Goal: Information Seeking & Learning: Learn about a topic

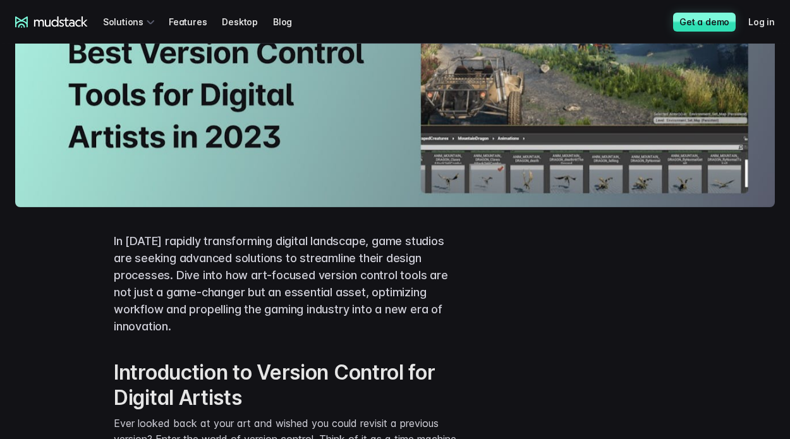
scroll to position [316, 0]
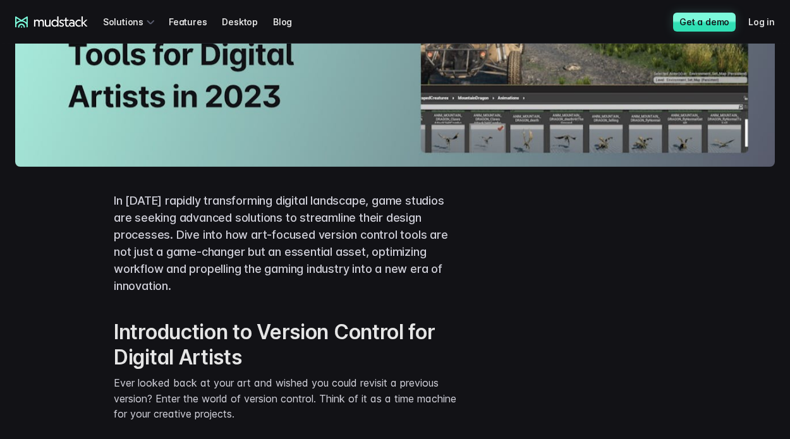
drag, startPoint x: 403, startPoint y: 274, endPoint x: 351, endPoint y: 277, distance: 52.5
click at [351, 277] on p "In [DATE] rapidly transforming digital landscape, game studios are seeking adva…" at bounding box center [288, 243] width 348 height 102
drag, startPoint x: 351, startPoint y: 278, endPoint x: 369, endPoint y: 281, distance: 18.5
click at [352, 279] on p "In [DATE] rapidly transforming digital landscape, game studios are seeking adva…" at bounding box center [288, 243] width 348 height 102
click at [374, 287] on p "In [DATE] rapidly transforming digital landscape, game studios are seeking adva…" at bounding box center [288, 243] width 348 height 102
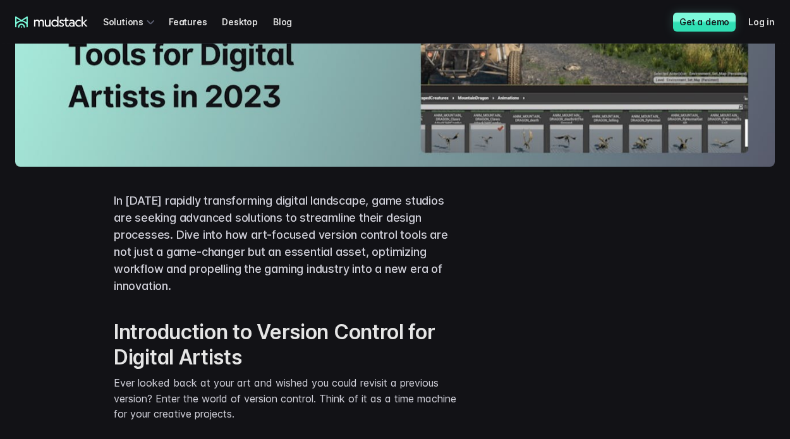
drag, startPoint x: 358, startPoint y: 286, endPoint x: 280, endPoint y: 287, distance: 78.4
click at [280, 287] on p "In [DATE] rapidly transforming digital landscape, game studios are seeking adva…" at bounding box center [288, 243] width 348 height 102
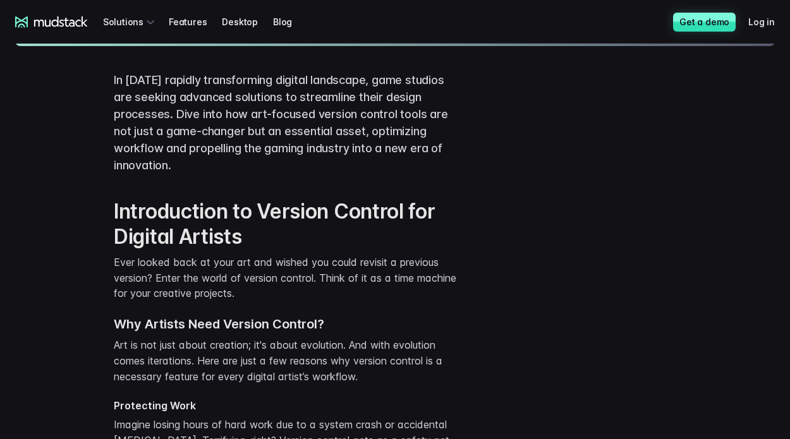
scroll to position [442, 0]
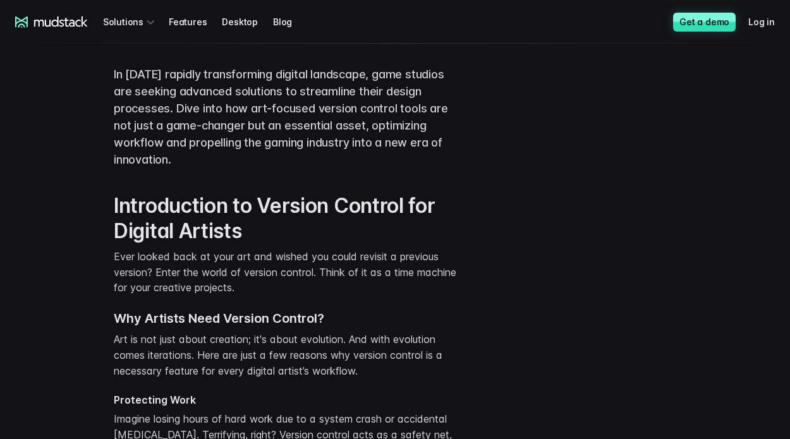
drag, startPoint x: 281, startPoint y: 287, endPoint x: 280, endPoint y: 281, distance: 6.4
click at [280, 281] on p "Ever looked back at your art and wished you could revisit a previous version? E…" at bounding box center [288, 272] width 348 height 47
drag, startPoint x: 303, startPoint y: 293, endPoint x: 373, endPoint y: 291, distance: 70.8
click at [373, 291] on div "Introduction to Version Control for Digital Artists Ever looked back at your ar…" at bounding box center [288, 397] width 348 height 409
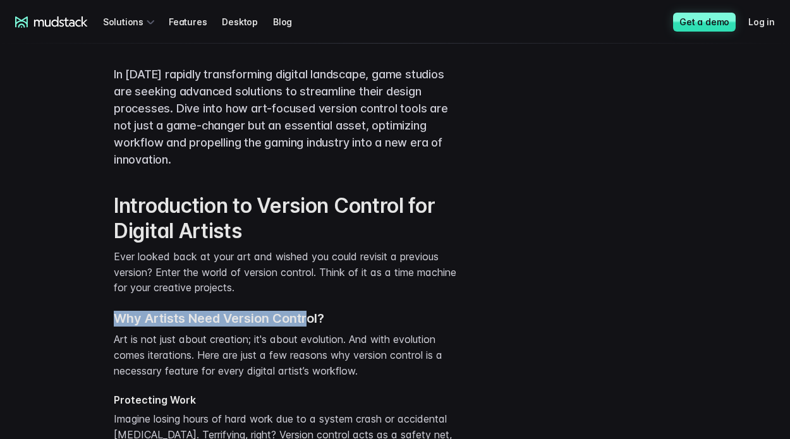
click at [373, 291] on p "Ever looked back at your art and wished you could revisit a previous version? E…" at bounding box center [288, 272] width 348 height 47
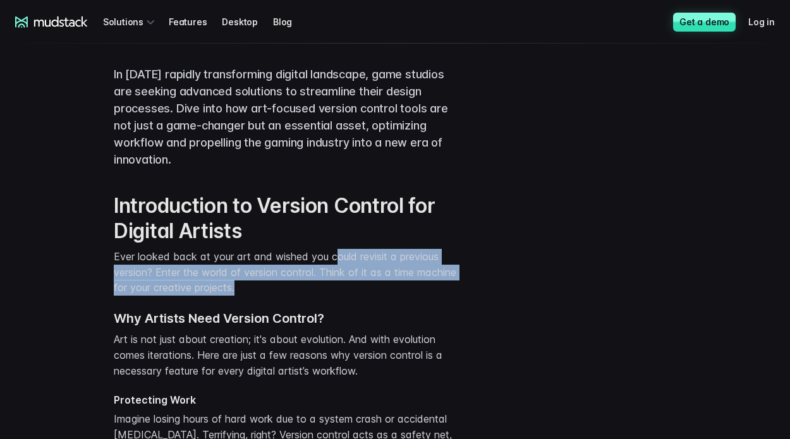
drag, startPoint x: 366, startPoint y: 285, endPoint x: 334, endPoint y: 258, distance: 42.2
click at [334, 258] on p "Ever looked back at your art and wished you could revisit a previous version? E…" at bounding box center [288, 272] width 348 height 47
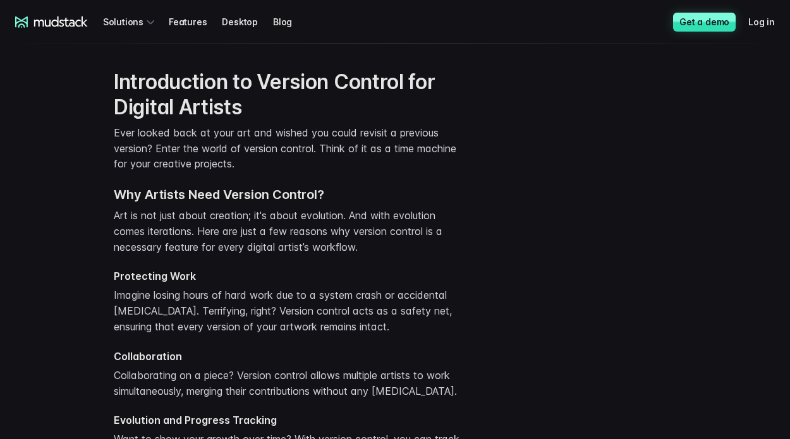
scroll to position [569, 0]
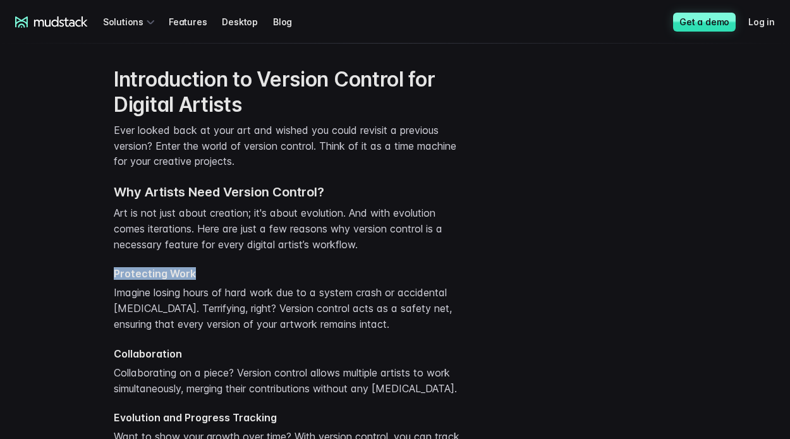
drag, startPoint x: 392, startPoint y: 262, endPoint x: 372, endPoint y: 246, distance: 25.7
click at [372, 246] on div "Introduction to Version Control for Digital Artists Ever looked back at your ar…" at bounding box center [288, 271] width 348 height 409
click at [372, 246] on p "Art is not just about creation; it's about evolution. And with evolution comes …" at bounding box center [288, 228] width 348 height 47
drag, startPoint x: 405, startPoint y: 251, endPoint x: 364, endPoint y: 245, distance: 41.6
click at [364, 245] on p "Art is not just about creation; it's about evolution. And with evolution comes …" at bounding box center [288, 228] width 348 height 47
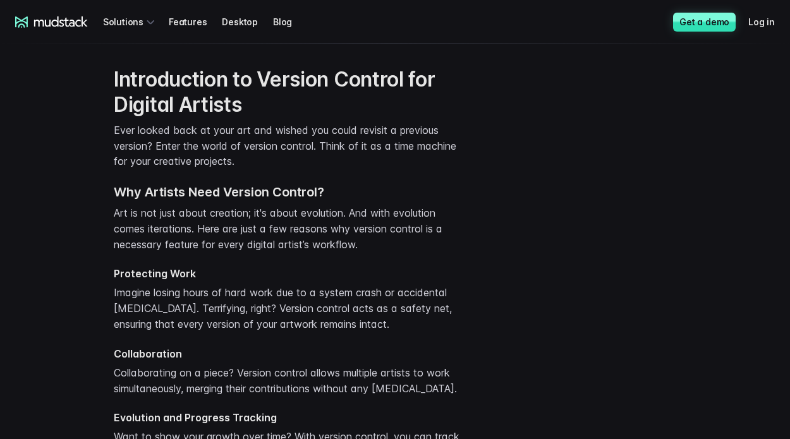
click at [365, 245] on p "Art is not just about creation; it's about evolution. And with evolution comes …" at bounding box center [288, 228] width 348 height 47
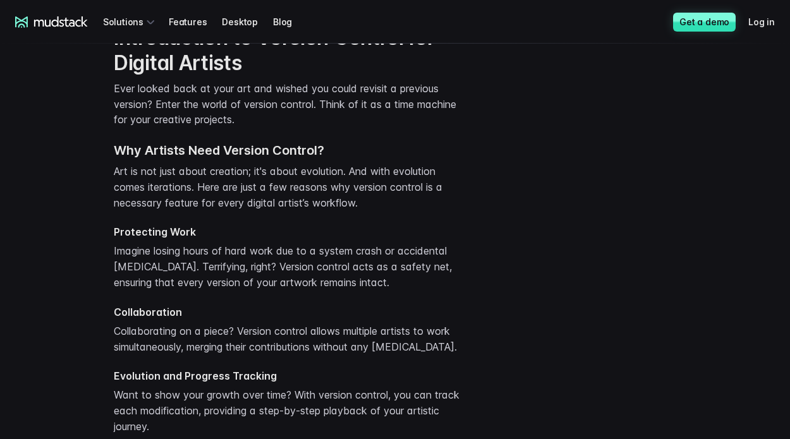
scroll to position [632, 0]
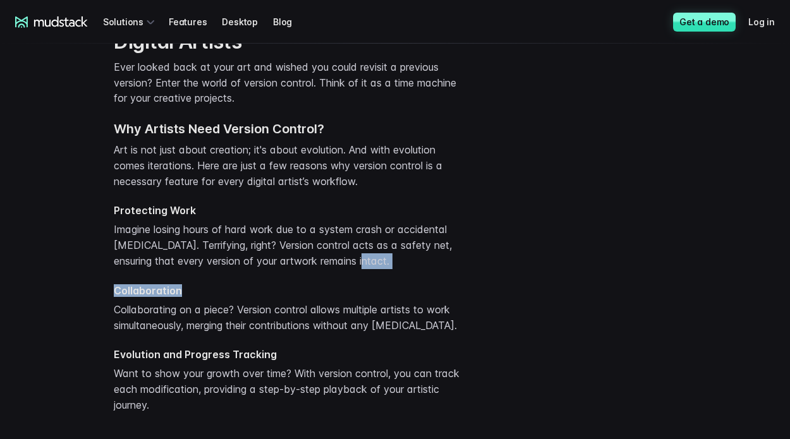
drag, startPoint x: 416, startPoint y: 263, endPoint x: 418, endPoint y: 276, distance: 12.7
click at [418, 276] on div "Introduction to Version Control for Digital Artists Ever looked back at your ar…" at bounding box center [288, 208] width 348 height 409
click at [418, 282] on div "Introduction to Version Control for Digital Artists Ever looked back at your ar…" at bounding box center [288, 208] width 348 height 409
click at [404, 269] on div "Introduction to Version Control for Digital Artists Ever looked back at your ar…" at bounding box center [288, 208] width 348 height 409
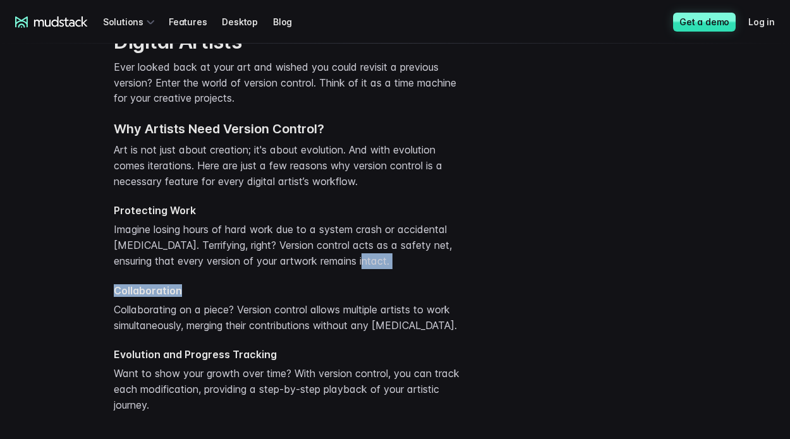
drag, startPoint x: 402, startPoint y: 268, endPoint x: 419, endPoint y: 270, distance: 17.2
click at [419, 270] on div "Introduction to Version Control for Digital Artists Ever looked back at your ar…" at bounding box center [288, 208] width 348 height 409
drag, startPoint x: 415, startPoint y: 270, endPoint x: 373, endPoint y: 277, distance: 43.0
click at [373, 277] on div "Introduction to Version Control for Digital Artists Ever looked back at your ar…" at bounding box center [288, 208] width 348 height 409
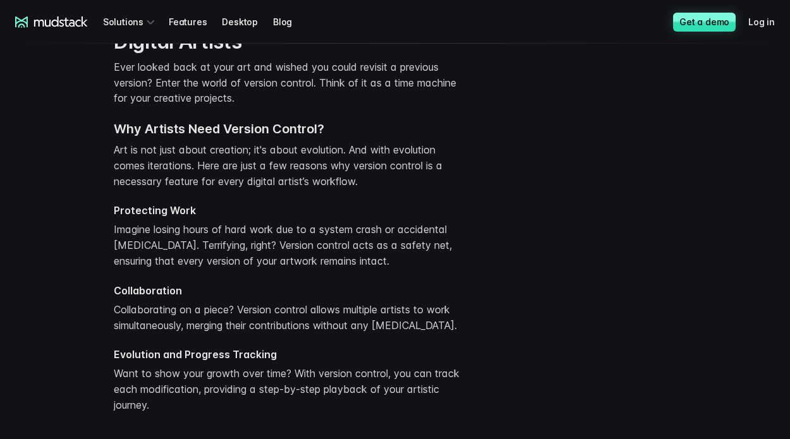
drag, startPoint x: 364, startPoint y: 267, endPoint x: 384, endPoint y: 265, distance: 20.3
click at [367, 270] on div "Introduction to Version Control for Digital Artists Ever looked back at your ar…" at bounding box center [288, 208] width 348 height 409
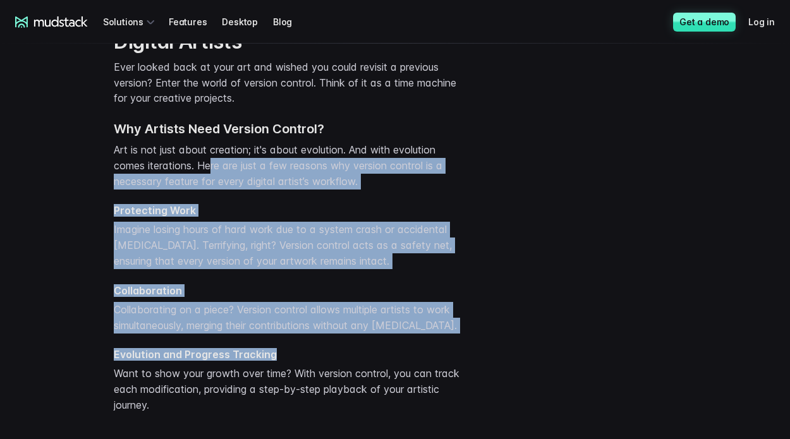
drag, startPoint x: 217, startPoint y: 174, endPoint x: 428, endPoint y: 354, distance: 277.0
click at [428, 354] on div "Introduction to Version Control for Digital Artists Ever looked back at your ar…" at bounding box center [288, 208] width 348 height 409
click at [428, 354] on h4 "Evolution and Progress Tracking" at bounding box center [288, 354] width 348 height 13
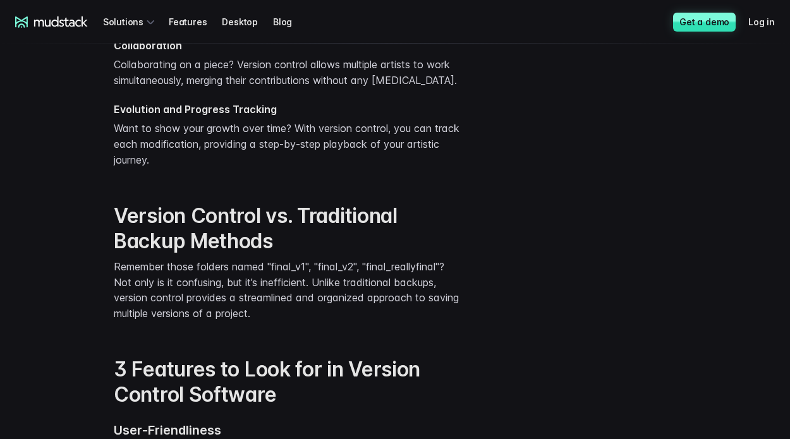
scroll to position [885, 0]
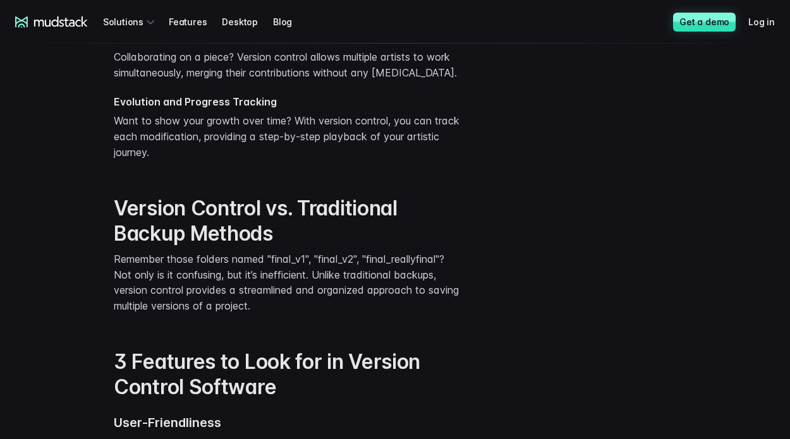
drag, startPoint x: 361, startPoint y: 321, endPoint x: 399, endPoint y: 309, distance: 39.8
click at [399, 309] on div "Version Control vs. Traditional Backup Methods Remember those folders named "fi…" at bounding box center [288, 248] width 348 height 154
click at [399, 309] on p "Remember those folders named "final_v1", "final_v2", "final_reallyfinal"? Not o…" at bounding box center [288, 282] width 348 height 63
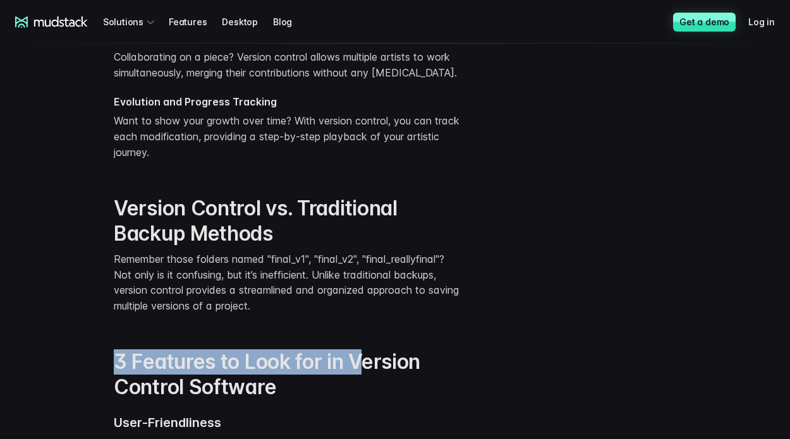
drag, startPoint x: 405, startPoint y: 310, endPoint x: 365, endPoint y: 333, distance: 46.4
drag, startPoint x: 360, startPoint y: 315, endPoint x: 379, endPoint y: 315, distance: 19.6
click at [360, 315] on div "Version Control vs. Traditional Backup Methods Remember those folders named "fi…" at bounding box center [288, 248] width 348 height 154
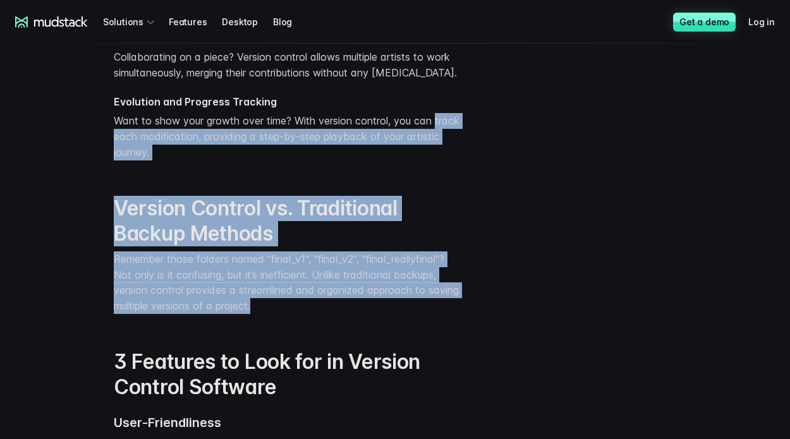
drag, startPoint x: 84, startPoint y: 135, endPoint x: 356, endPoint y: 303, distance: 320.0
click at [356, 303] on p "Remember those folders named "final_v1", "final_v2", "final_reallyfinal"? Not o…" at bounding box center [288, 282] width 348 height 63
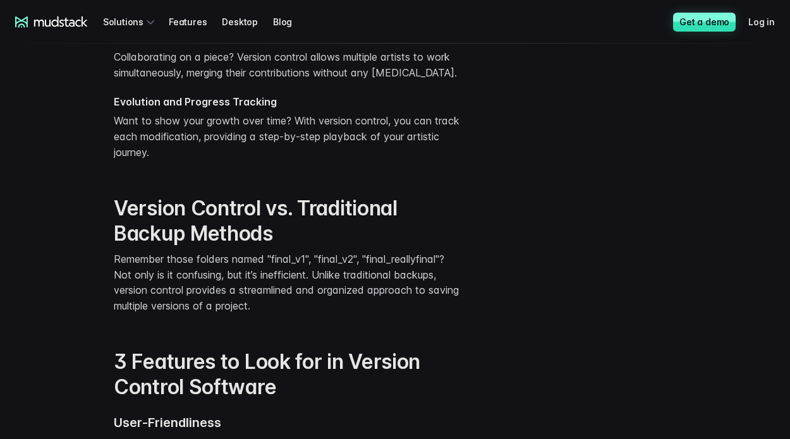
drag, startPoint x: 370, startPoint y: 307, endPoint x: 445, endPoint y: 303, distance: 76.0
click at [445, 303] on p "Remember those folders named "final_v1", "final_v2", "final_reallyfinal"? Not o…" at bounding box center [288, 282] width 348 height 63
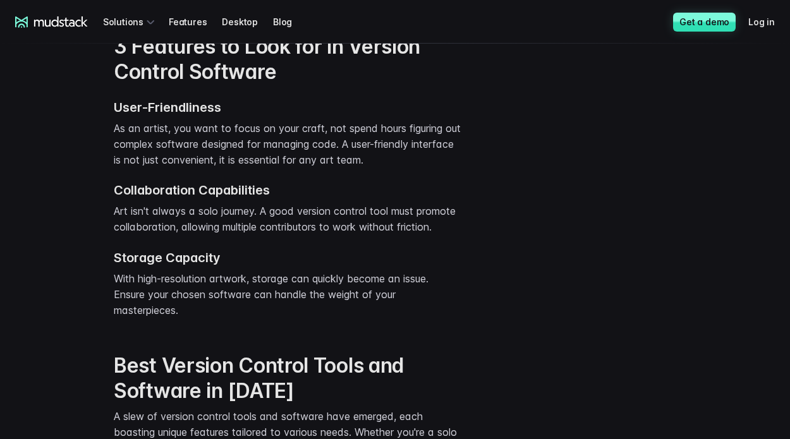
scroll to position [1201, 0]
drag, startPoint x: 428, startPoint y: 305, endPoint x: 411, endPoint y: 304, distance: 17.7
click at [411, 304] on div "3 Features to Look for in Version Control Software User-Friendliness As an arti…" at bounding box center [288, 167] width 348 height 319
click at [411, 304] on p "With high-resolution artwork, storage can quickly become an issue. Ensure your …" at bounding box center [288, 293] width 348 height 47
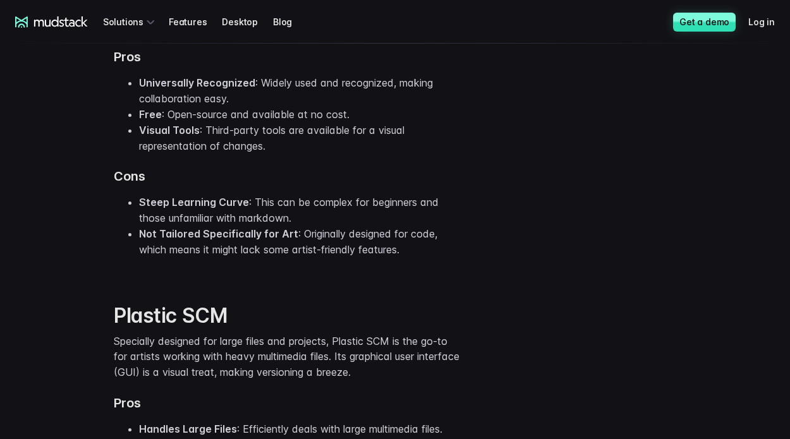
scroll to position [1832, 0]
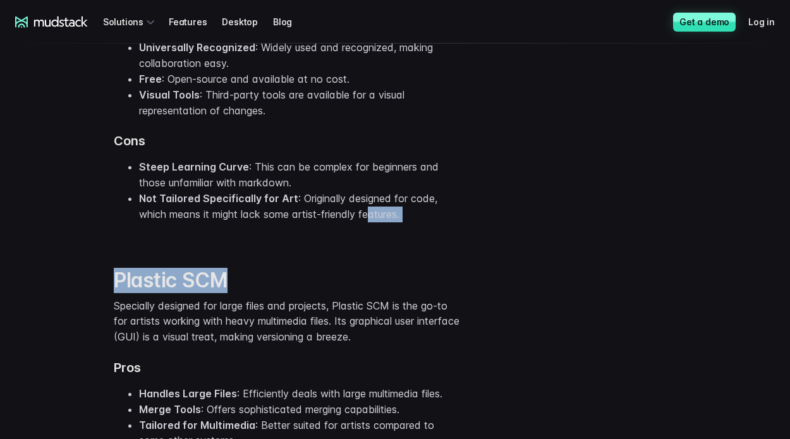
drag, startPoint x: 368, startPoint y: 256, endPoint x: 394, endPoint y: 226, distance: 39.8
click at [418, 225] on div "Git for Artists While originally designed for code, Git has become increasingly…" at bounding box center [288, 61] width 348 height 361
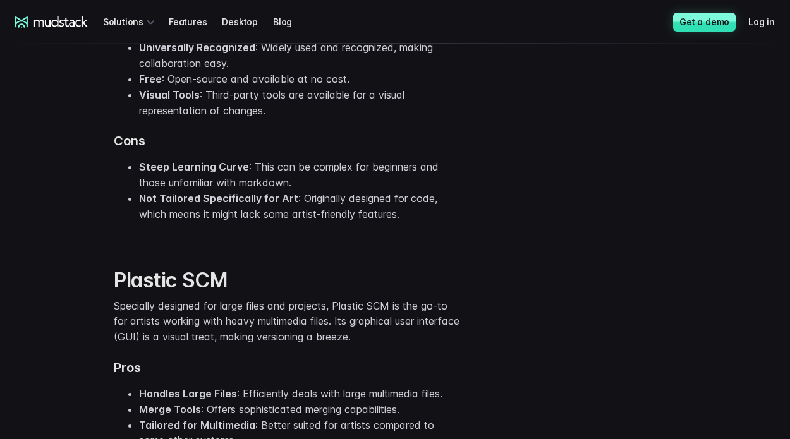
drag, startPoint x: 451, startPoint y: 211, endPoint x: 430, endPoint y: 226, distance: 25.8
click at [430, 226] on div "Git for Artists While originally designed for code, Git has become increasingly…" at bounding box center [288, 61] width 348 height 361
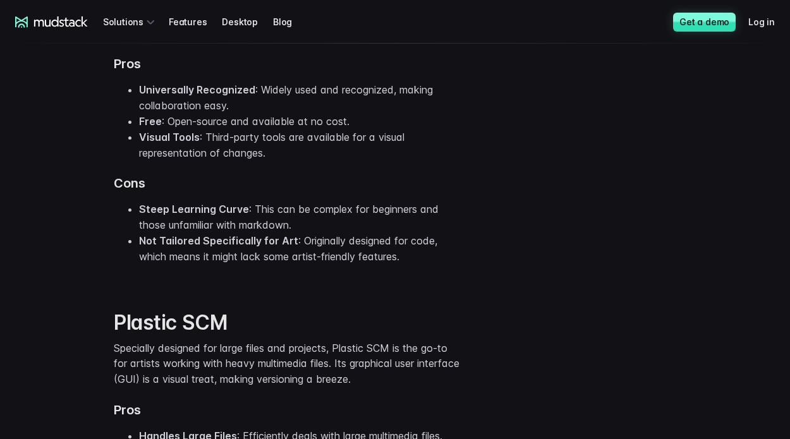
scroll to position [1769, 0]
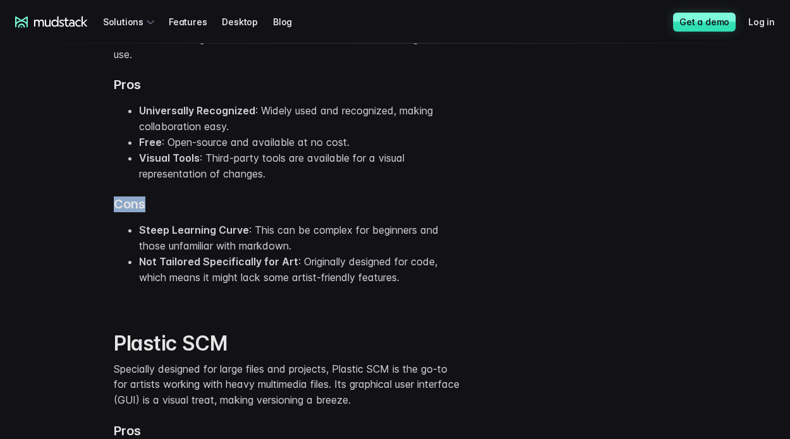
drag, startPoint x: 415, startPoint y: 205, endPoint x: 394, endPoint y: 169, distance: 41.6
click at [394, 169] on div "Git for Artists While originally designed for code, Git has become increasingly…" at bounding box center [288, 127] width 348 height 316
click at [394, 169] on li "Visual Tools : Third-party tools are available for a visual representation of c…" at bounding box center [300, 166] width 322 height 32
drag, startPoint x: 418, startPoint y: 175, endPoint x: 346, endPoint y: 188, distance: 73.1
click at [346, 188] on div "Git for Artists While originally designed for code, Git has become increasingly…" at bounding box center [288, 127] width 348 height 316
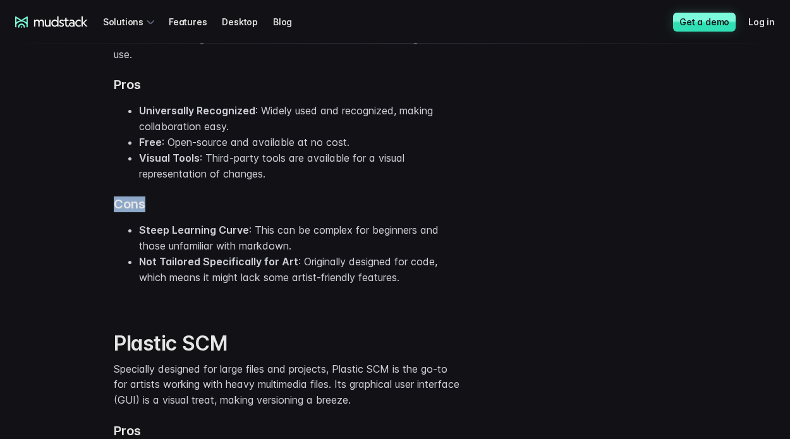
click at [346, 188] on div "Git for Artists While originally designed for code, Git has become increasingly…" at bounding box center [288, 127] width 348 height 316
drag, startPoint x: 421, startPoint y: 189, endPoint x: 380, endPoint y: 193, distance: 41.2
click at [380, 193] on div "Git for Artists While originally designed for code, Git has become increasingly…" at bounding box center [288, 127] width 348 height 316
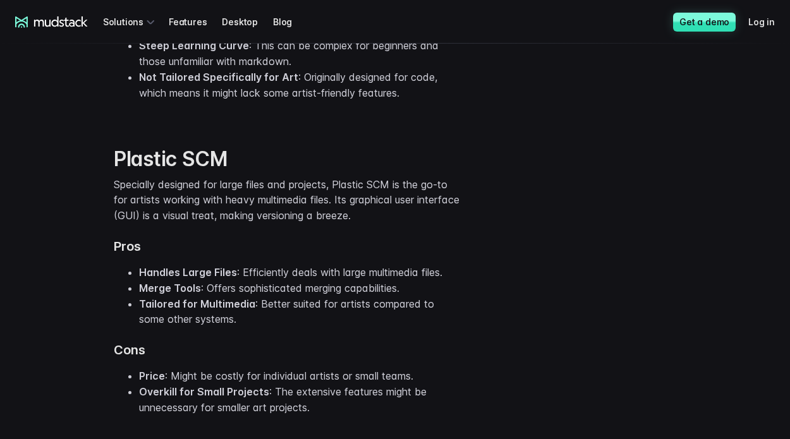
scroll to position [1959, 0]
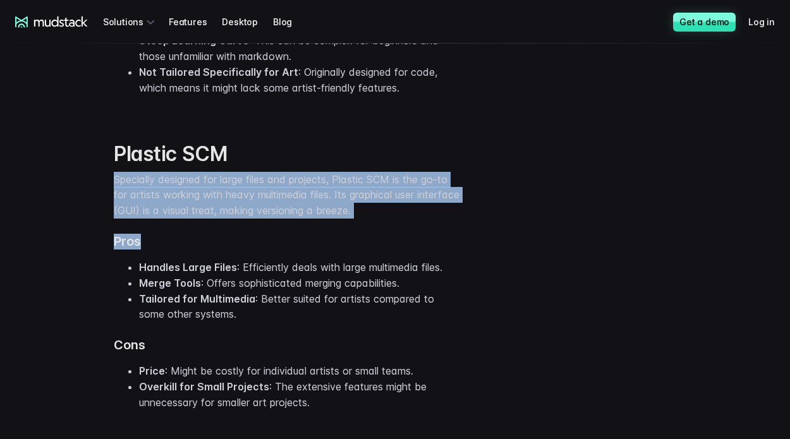
drag, startPoint x: 267, startPoint y: 118, endPoint x: 471, endPoint y: 248, distance: 241.5
click at [471, 248] on div "Plastic SCM Specially designed for large files and projects, Plastic SCM is the…" at bounding box center [395, 273] width 790 height 315
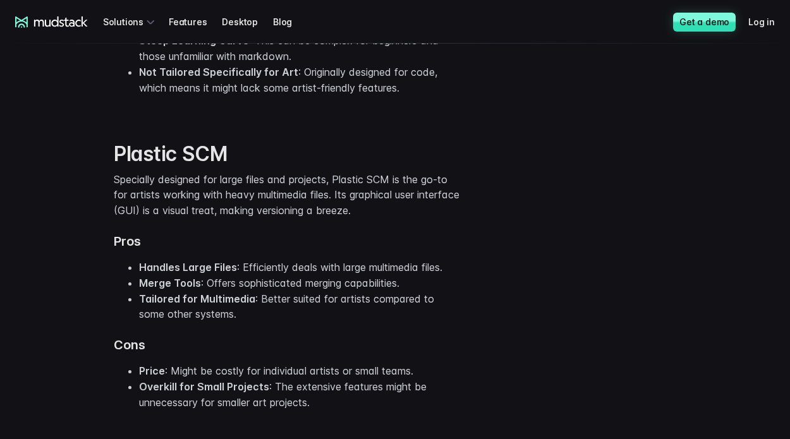
click at [435, 231] on div "Plastic SCM Specially designed for large files and projects, Plastic SCM is the…" at bounding box center [288, 276] width 348 height 269
drag, startPoint x: 435, startPoint y: 229, endPoint x: 451, endPoint y: 232, distance: 16.0
click at [451, 232] on div "Plastic SCM Specially designed for large files and projects, Plastic SCM is the…" at bounding box center [288, 276] width 348 height 269
drag, startPoint x: 451, startPoint y: 232, endPoint x: 421, endPoint y: 212, distance: 35.4
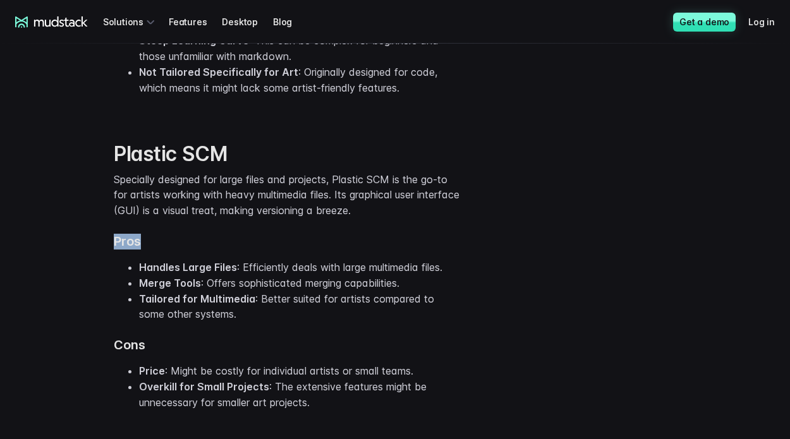
click at [421, 212] on div "Plastic SCM Specially designed for large files and projects, Plastic SCM is the…" at bounding box center [288, 276] width 348 height 269
drag, startPoint x: 421, startPoint y: 212, endPoint x: 440, endPoint y: 232, distance: 27.7
click at [423, 212] on p "Specially designed for large files and projects, Plastic SCM is the go-to for a…" at bounding box center [288, 195] width 348 height 47
click at [327, 228] on div "Plastic SCM Specially designed for large files and projects, Plastic SCM is the…" at bounding box center [288, 276] width 348 height 269
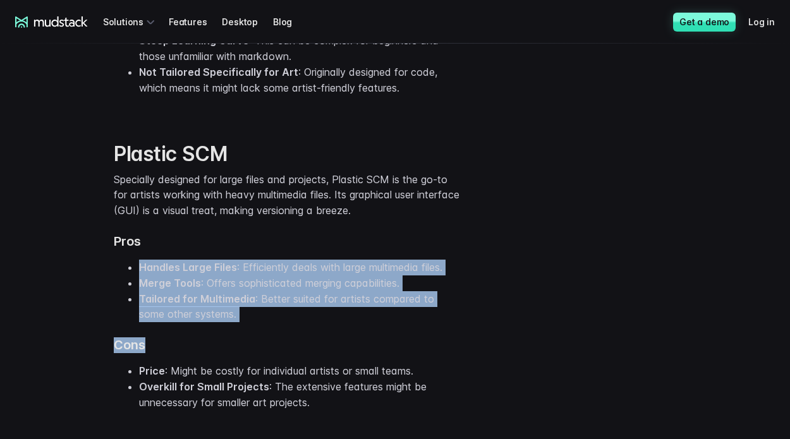
drag, startPoint x: 330, startPoint y: 229, endPoint x: 427, endPoint y: 323, distance: 134.9
click at [427, 323] on div "Plastic SCM Specially designed for large files and projects, Plastic SCM is the…" at bounding box center [288, 276] width 348 height 269
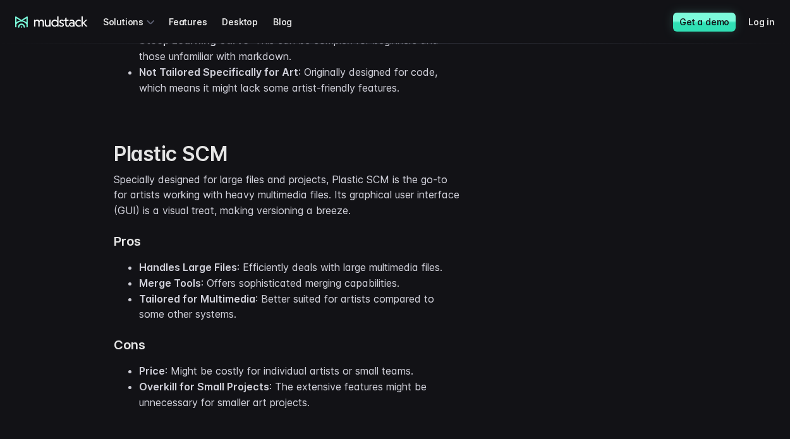
scroll to position [2022, 0]
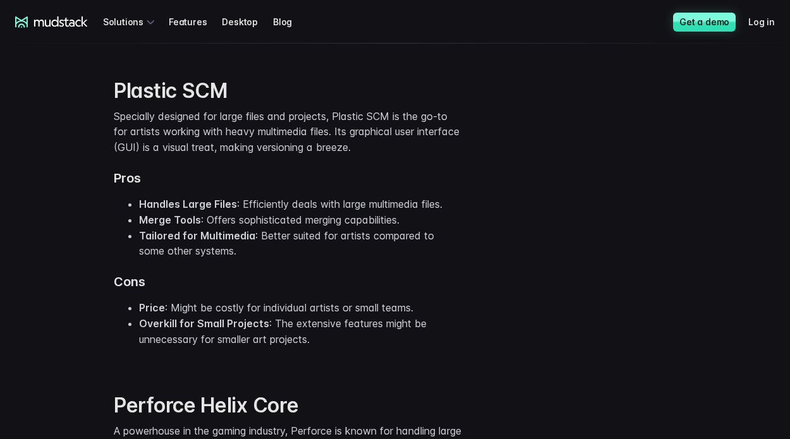
drag, startPoint x: 344, startPoint y: 314, endPoint x: 403, endPoint y: 342, distance: 65.0
click at [403, 342] on div "Plastic SCM Specially designed for large files and projects, Plastic SCM is the…" at bounding box center [288, 210] width 348 height 315
click at [403, 342] on li "Overkill for Small Projects : The extensive features might be unnecessary for s…" at bounding box center [300, 332] width 322 height 32
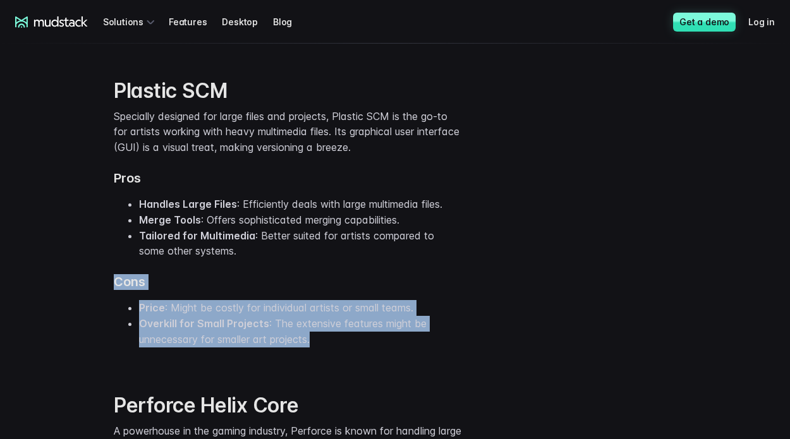
drag, startPoint x: 427, startPoint y: 343, endPoint x: 358, endPoint y: 251, distance: 114.6
click at [358, 251] on div "Plastic SCM Specially designed for large files and projects, Plastic SCM is the…" at bounding box center [288, 212] width 348 height 269
click at [358, 251] on li "Tailored for Multimedia : Better suited for artists compared to some other syst…" at bounding box center [300, 244] width 322 height 32
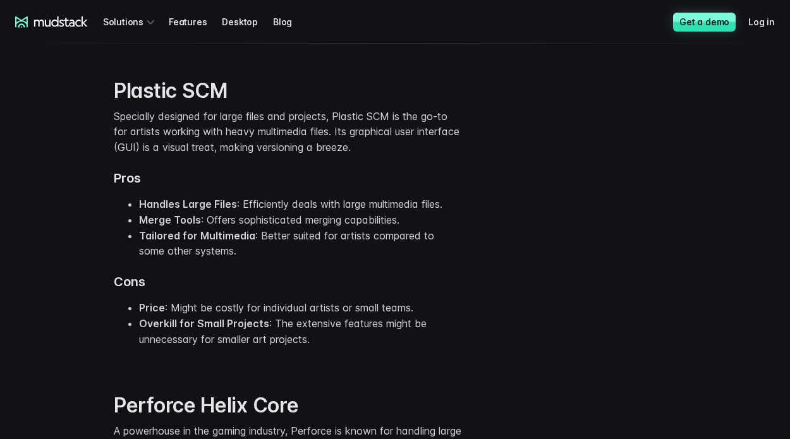
drag, startPoint x: 427, startPoint y: 262, endPoint x: 402, endPoint y: 275, distance: 28.5
click at [402, 275] on div "Plastic SCM Specially designed for large files and projects, Plastic SCM is the…" at bounding box center [288, 212] width 348 height 269
click at [402, 275] on h3 "Cons" at bounding box center [288, 282] width 348 height 16
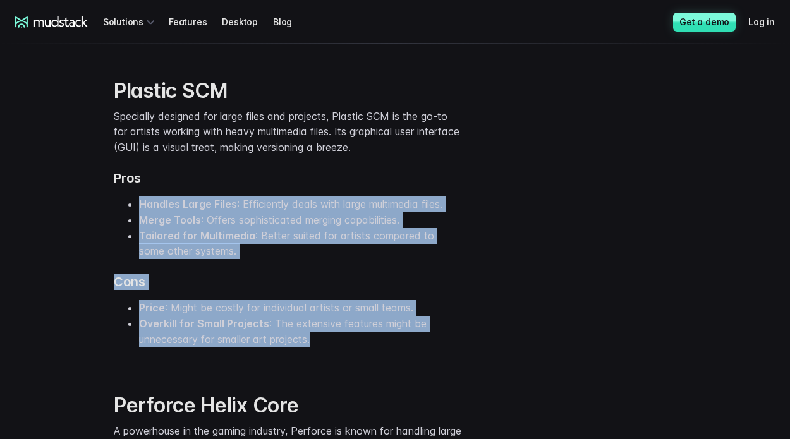
drag, startPoint x: 351, startPoint y: 174, endPoint x: 444, endPoint y: 347, distance: 195.9
click at [444, 347] on div "Plastic SCM Specially designed for large files and projects, Plastic SCM is the…" at bounding box center [288, 210] width 348 height 315
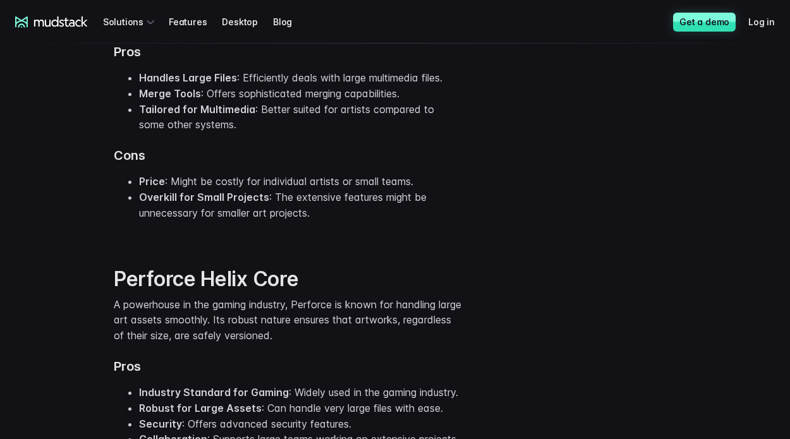
scroll to position [2212, 0]
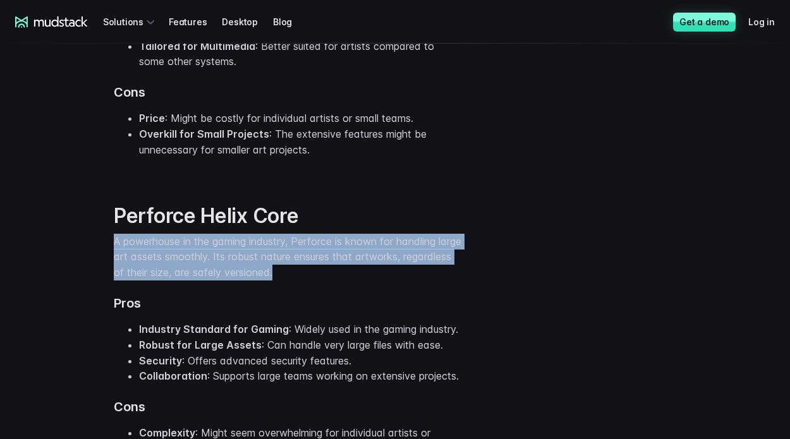
drag, startPoint x: 331, startPoint y: 197, endPoint x: 421, endPoint y: 277, distance: 120.0
click at [421, 277] on div "Perforce Helix Core A powerhouse in the gaming industry, Perforce is known for …" at bounding box center [288, 335] width 348 height 315
click at [421, 277] on p "A powerhouse in the gaming industry, Perforce is known for handling large art a…" at bounding box center [288, 257] width 348 height 47
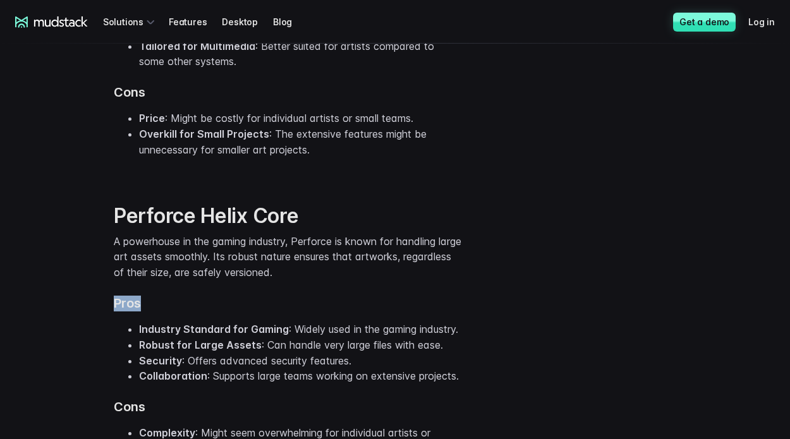
drag, startPoint x: 431, startPoint y: 281, endPoint x: 396, endPoint y: 275, distance: 35.7
click at [396, 275] on div "Perforce Helix Core A powerhouse in the gaming industry, Perforce is known for …" at bounding box center [288, 337] width 348 height 269
click at [396, 275] on p "A powerhouse in the gaming industry, Perforce is known for handling large art a…" at bounding box center [288, 257] width 348 height 47
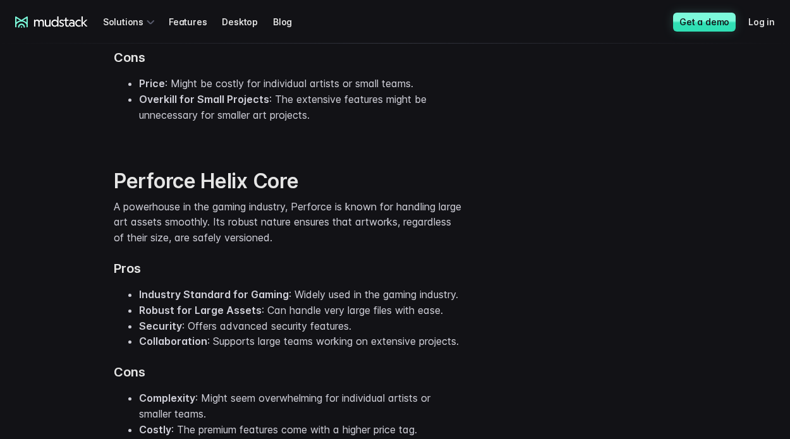
scroll to position [2275, 0]
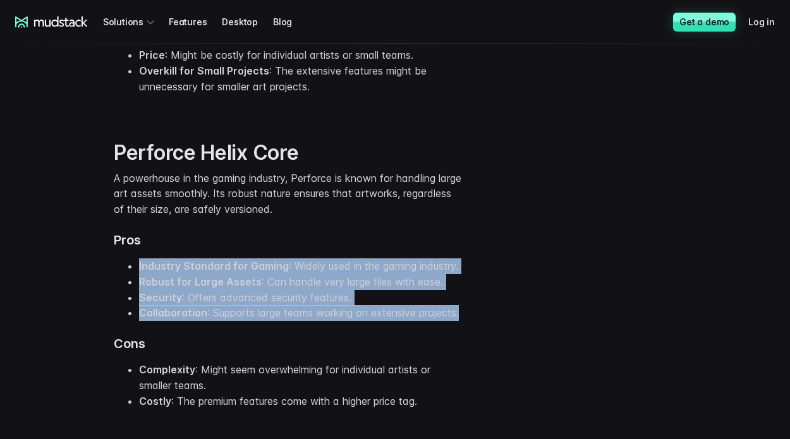
drag, startPoint x: 341, startPoint y: 230, endPoint x: 453, endPoint y: 347, distance: 161.8
click at [453, 347] on div "Perforce Helix Core A powerhouse in the gaming industry, Perforce is known for …" at bounding box center [288, 274] width 348 height 269
click at [453, 321] on li "Collaboration : Supports large teams working on extensive projects." at bounding box center [300, 313] width 322 height 16
click at [396, 321] on li "Collaboration : Supports large teams working on extensive projects." at bounding box center [300, 313] width 322 height 16
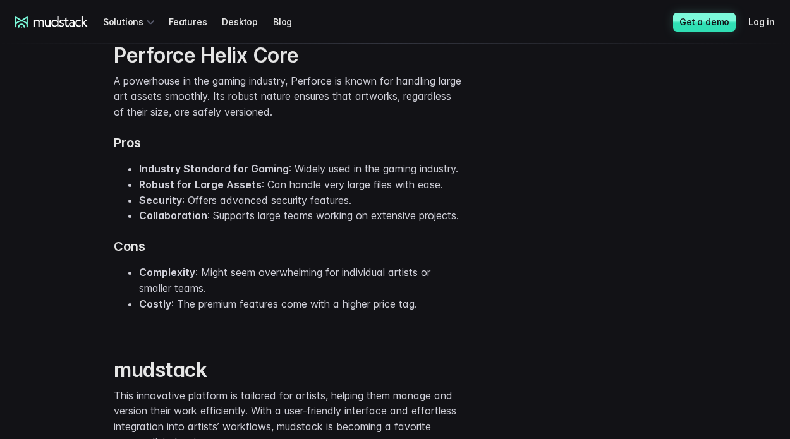
scroll to position [2401, 0]
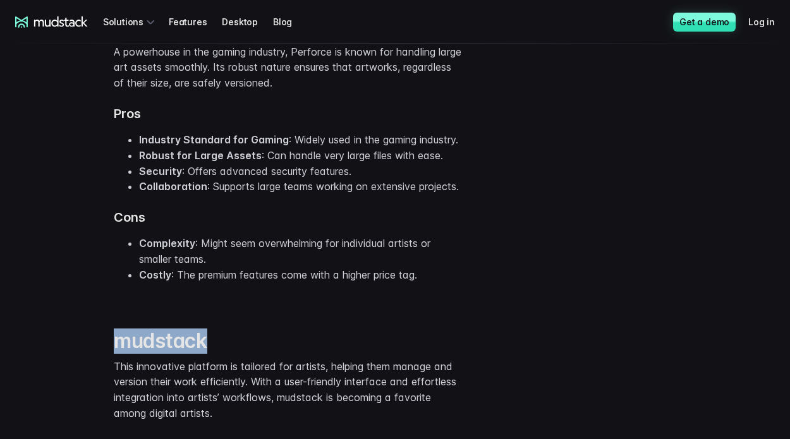
drag, startPoint x: 437, startPoint y: 343, endPoint x: 451, endPoint y: 333, distance: 17.7
click at [451, 333] on div "Introduction to Version Control for Digital Artists Ever looked back at your ar…" at bounding box center [395, 46] width 790 height 3674
click at [451, 303] on div "Perforce Helix Core A powerhouse in the gaming industry, Perforce is known for …" at bounding box center [288, 146] width 348 height 315
drag, startPoint x: 485, startPoint y: 330, endPoint x: 464, endPoint y: 325, distance: 20.8
click at [464, 303] on div "Perforce Helix Core A powerhouse in the gaming industry, Perforce is known for …" at bounding box center [395, 146] width 790 height 315
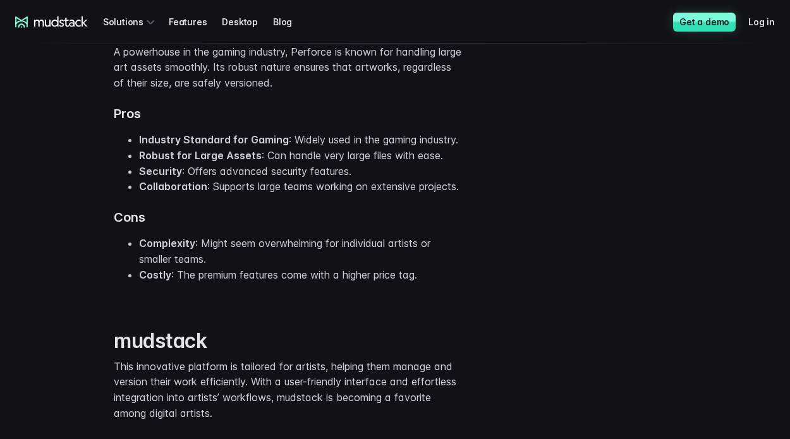
drag, startPoint x: 464, startPoint y: 325, endPoint x: 488, endPoint y: 318, distance: 25.2
click at [466, 303] on div "Perforce Helix Core A powerhouse in the gaming industry, Perforce is known for …" at bounding box center [395, 146] width 790 height 315
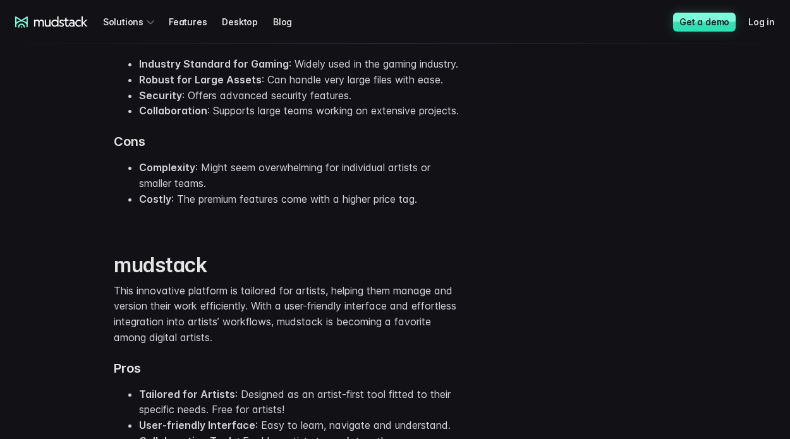
scroll to position [2591, 0]
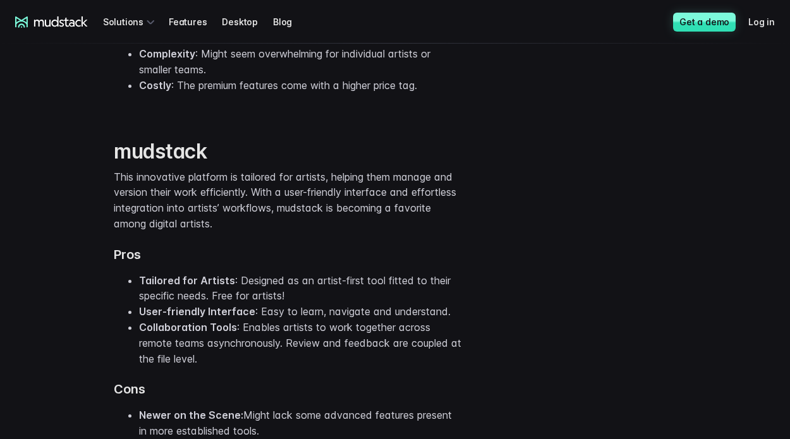
drag, startPoint x: 346, startPoint y: 270, endPoint x: 396, endPoint y: 275, distance: 50.2
click at [396, 275] on div "mudstack This innovative platform is tailored for artists, helping them manage …" at bounding box center [288, 305] width 348 height 332
drag, startPoint x: 396, startPoint y: 275, endPoint x: 433, endPoint y: 275, distance: 37.9
click at [397, 275] on div "mudstack This innovative platform is tailored for artists, helping them manage …" at bounding box center [288, 305] width 348 height 332
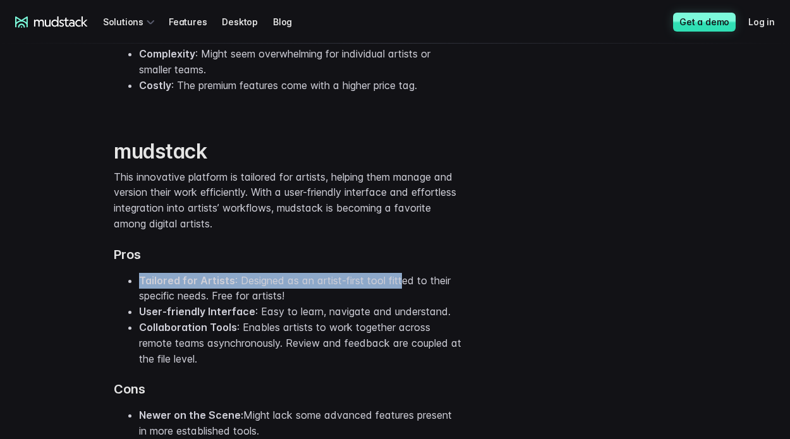
drag, startPoint x: 435, startPoint y: 275, endPoint x: 394, endPoint y: 286, distance: 42.5
click at [399, 294] on div "mudstack This innovative platform is tailored for artists, helping them manage …" at bounding box center [288, 305] width 348 height 332
click at [394, 263] on h3 "Pros" at bounding box center [288, 255] width 348 height 16
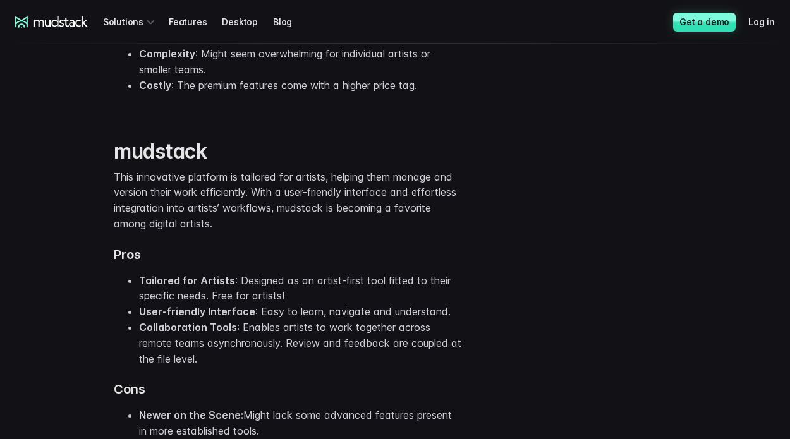
scroll to position [2654, 0]
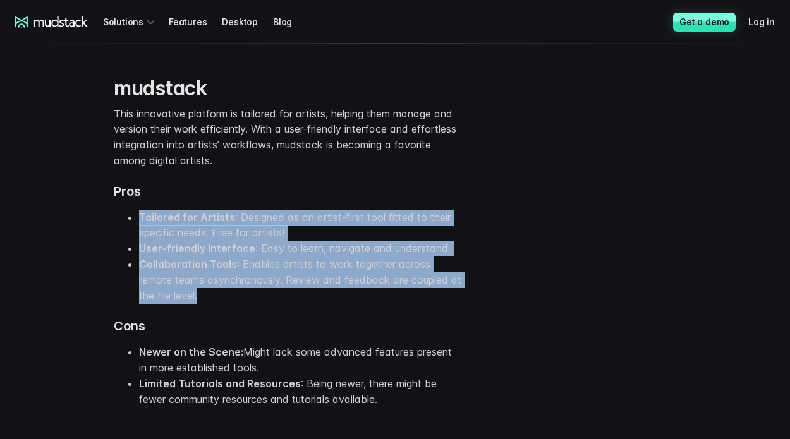
drag, startPoint x: 294, startPoint y: 205, endPoint x: 435, endPoint y: 333, distance: 190.6
click at [435, 333] on div "mudstack This innovative platform is tailored for artists, helping them manage …" at bounding box center [288, 242] width 348 height 332
click at [435, 303] on li "Collaboration Tools : Enables artists to work together across remote teams asyn…" at bounding box center [300, 280] width 322 height 47
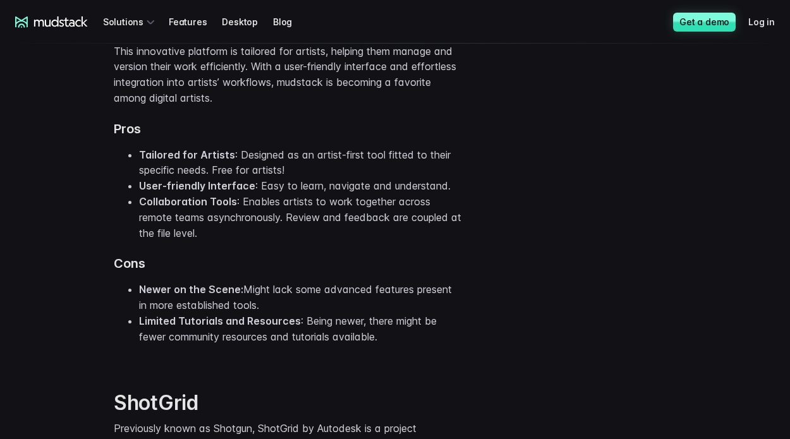
scroll to position [2717, 0]
drag, startPoint x: 453, startPoint y: 384, endPoint x: 437, endPoint y: 378, distance: 17.6
click at [437, 365] on div "mudstack This innovative platform is tailored for artists, helping them manage …" at bounding box center [288, 175] width 348 height 377
drag, startPoint x: 447, startPoint y: 377, endPoint x: 468, endPoint y: 369, distance: 22.4
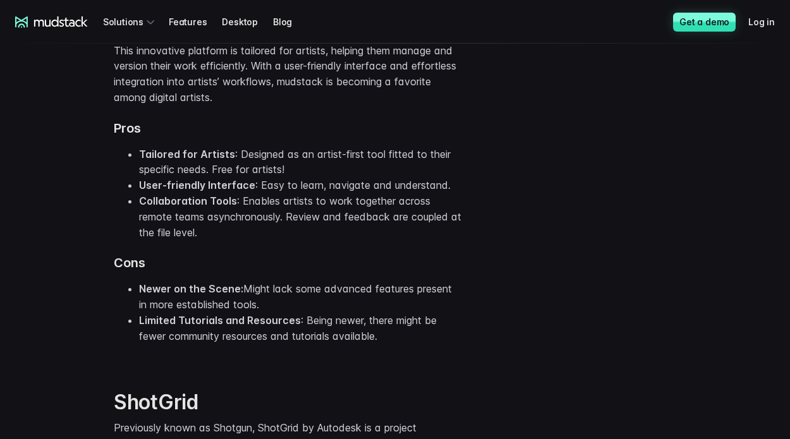
click at [468, 365] on div "mudstack This innovative platform is tailored for artists, helping them manage …" at bounding box center [395, 175] width 790 height 377
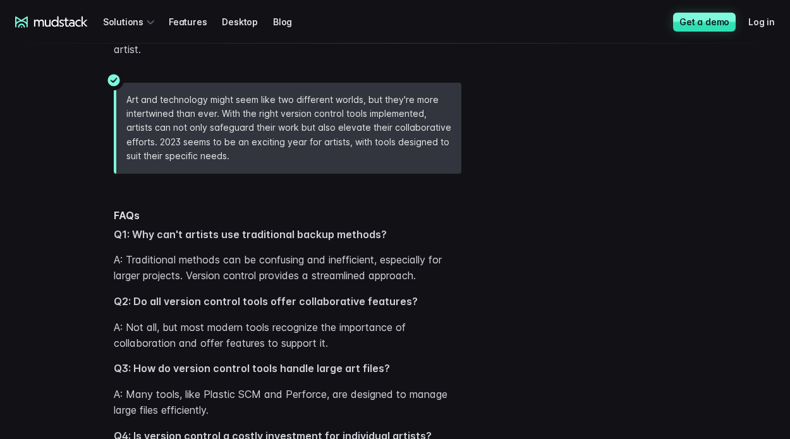
scroll to position [3728, 0]
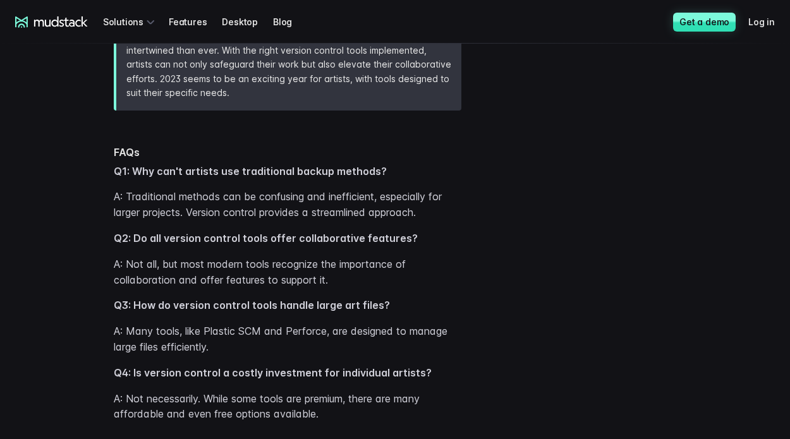
drag, startPoint x: 434, startPoint y: 325, endPoint x: 382, endPoint y: 325, distance: 51.8
click at [382, 288] on p "A: Not all, but most modern tools recognize the importance of collaboration and…" at bounding box center [288, 273] width 348 height 32
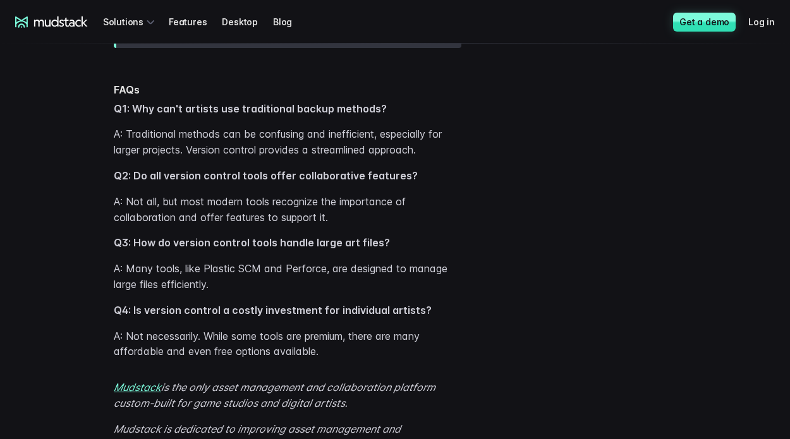
scroll to position [3791, 0]
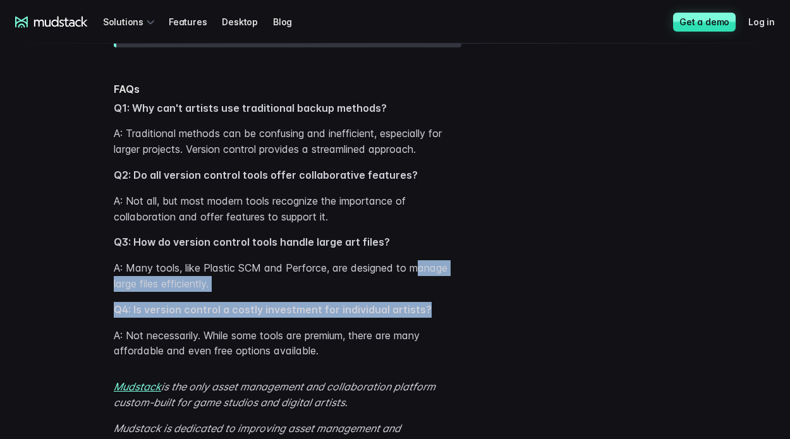
drag, startPoint x: 475, startPoint y: 345, endPoint x: 425, endPoint y: 322, distance: 55.7
click at [421, 319] on div "FAQs Q1: Why can't artists use traditional backup methods? A: Traditional metho…" at bounding box center [395, 213] width 790 height 312
drag, startPoint x: 437, startPoint y: 329, endPoint x: 452, endPoint y: 337, distance: 17.0
click at [438, 292] on p "A: Many tools, like Plastic SCM and Perforce, are designed to manage large file…" at bounding box center [288, 276] width 348 height 32
click at [464, 344] on div "FAQs Q1: Why can't artists use traditional backup methods? A: Traditional metho…" at bounding box center [395, 213] width 790 height 312
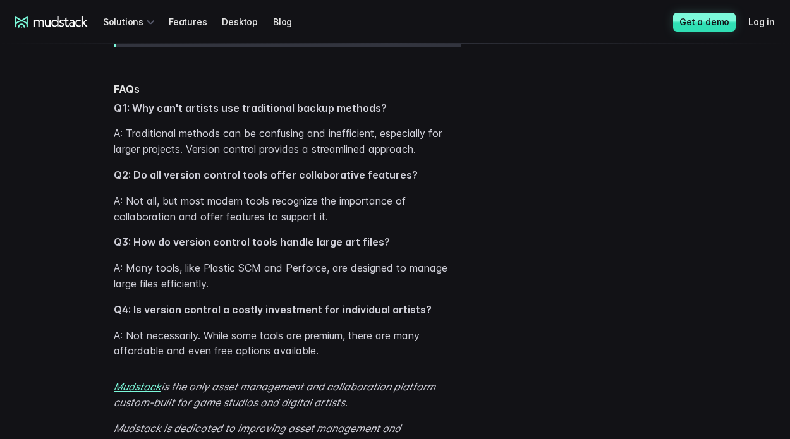
click at [479, 370] on div "FAQs Q1: Why can't artists use traditional backup methods? A: Traditional metho…" at bounding box center [395, 213] width 790 height 312
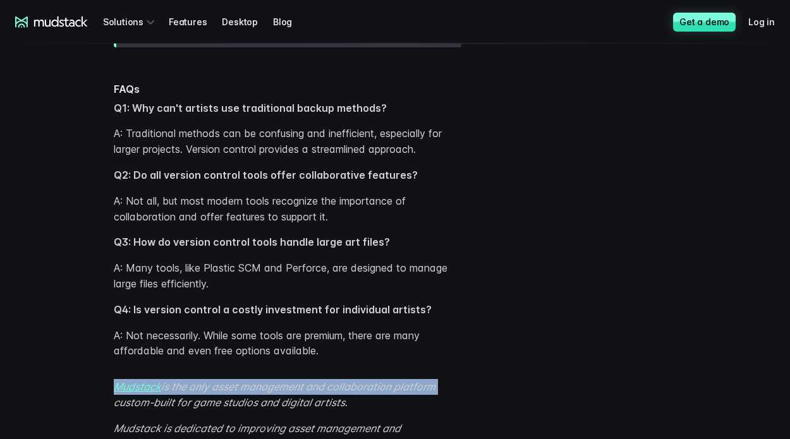
drag, startPoint x: 477, startPoint y: 418, endPoint x: 437, endPoint y: 402, distance: 43.4
click at [437, 360] on p "A: Not necessarily. While some tools are premium, there are many affordable and…" at bounding box center [288, 344] width 348 height 32
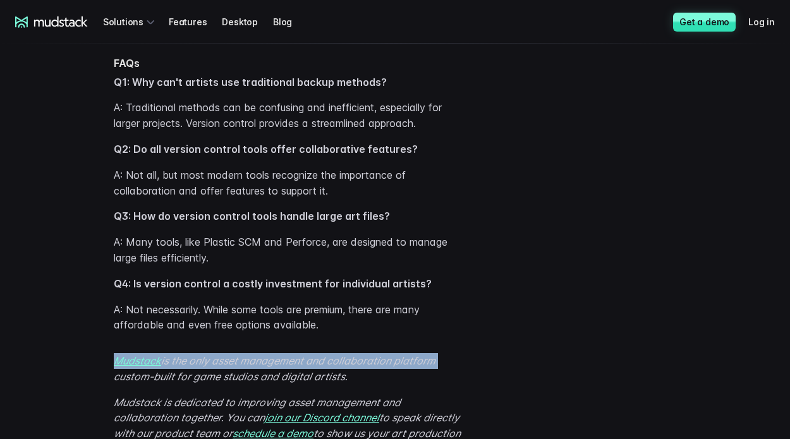
scroll to position [3854, 0]
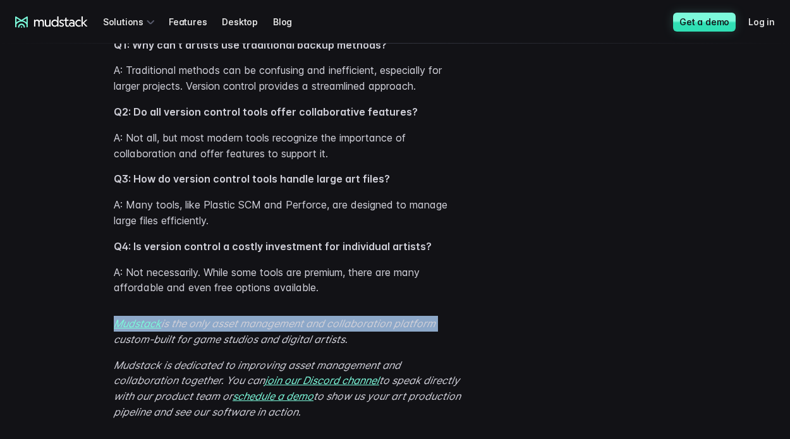
click at [465, 356] on div "Mudstack is the only asset management and collaboration platform custom-built f…" at bounding box center [395, 368] width 790 height 124
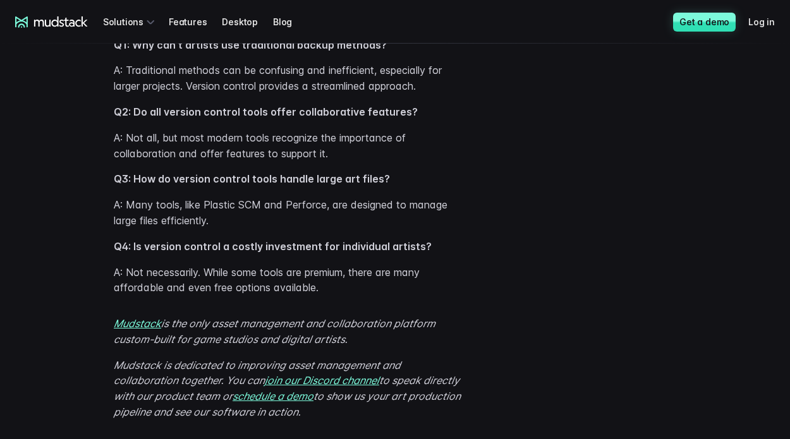
click at [430, 306] on div "FAQs Q1: Why can't artists use traditional backup methods? A: Traditional metho…" at bounding box center [288, 150] width 348 height 312
drag, startPoint x: 429, startPoint y: 343, endPoint x: 403, endPoint y: 334, distance: 27.6
click at [403, 306] on div "FAQs Q1: Why can't artists use traditional backup methods? A: Traditional metho…" at bounding box center [288, 150] width 348 height 312
click at [403, 296] on p "A: Not necessarily. While some tools are premium, there are many affordable and…" at bounding box center [288, 281] width 348 height 32
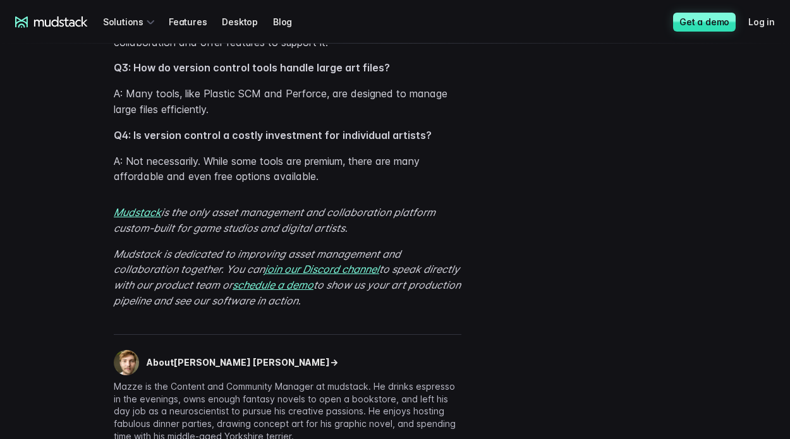
scroll to position [3981, 0]
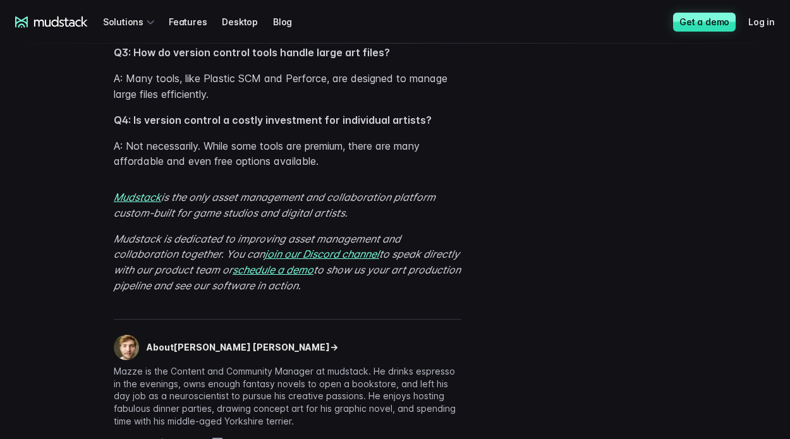
drag, startPoint x: 628, startPoint y: 327, endPoint x: 526, endPoint y: 301, distance: 104.8
click at [526, 301] on div "Mudstack is the only asset management and collaboration platform custom-built f…" at bounding box center [395, 241] width 790 height 124
